Goal: Check status: Check status

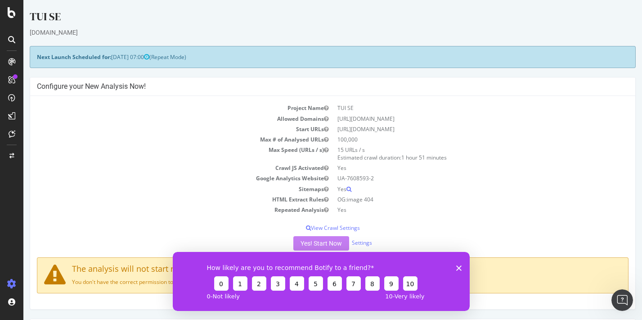
click at [460, 267] on icon "Close survey" at bounding box center [458, 267] width 5 height 5
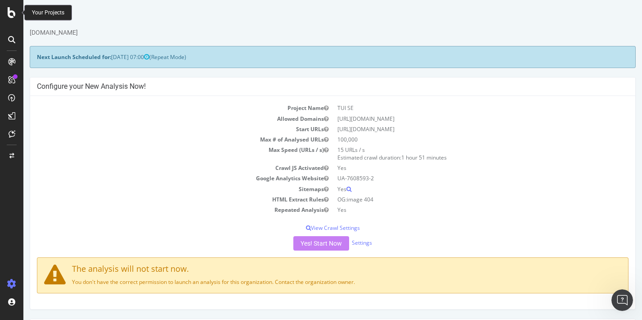
click at [10, 14] on icon at bounding box center [12, 12] width 8 height 11
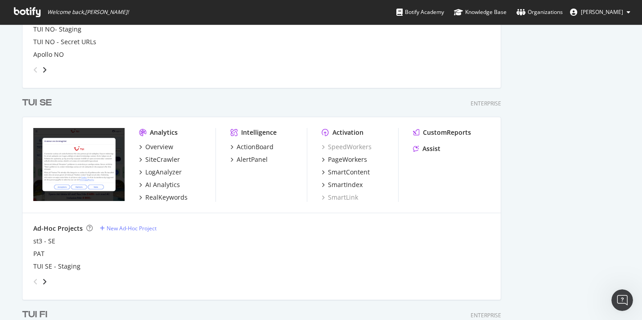
scroll to position [419, 0]
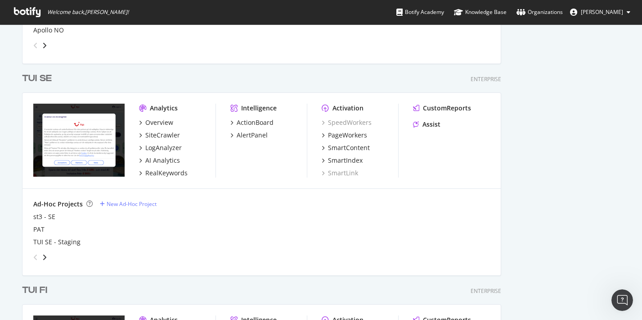
click at [33, 76] on div "TUI SE" at bounding box center [37, 78] width 30 height 13
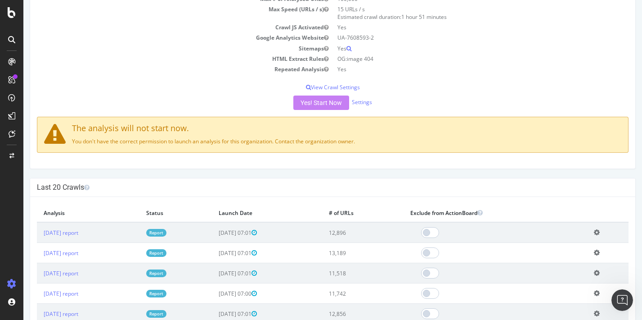
scroll to position [222, 0]
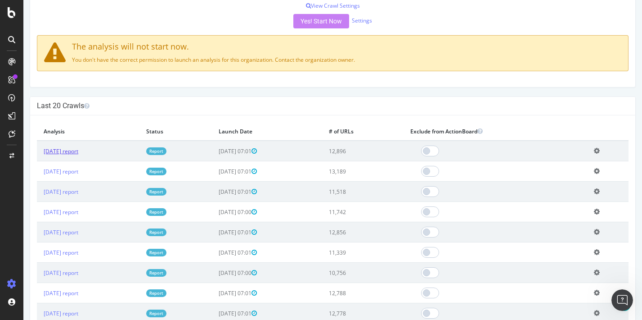
click at [78, 153] on link "[DATE] report" at bounding box center [61, 151] width 35 height 8
